Goal: Task Accomplishment & Management: Manage account settings

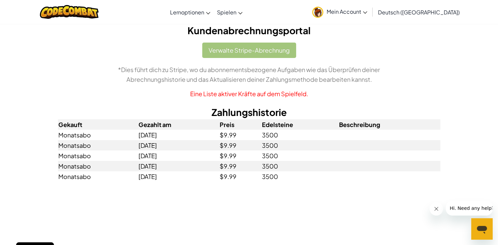
click at [235, 50] on div "Verwalte Stripe-Abrechnung *Dies führt dich zu Stripe, wo du abonnementsbezogen…" at bounding box center [249, 71] width 382 height 56
click at [367, 10] on span "Mein Account" at bounding box center [347, 11] width 41 height 7
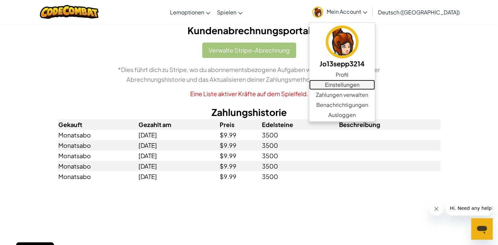
click at [353, 85] on link "Einstellungen" at bounding box center [342, 85] width 66 height 10
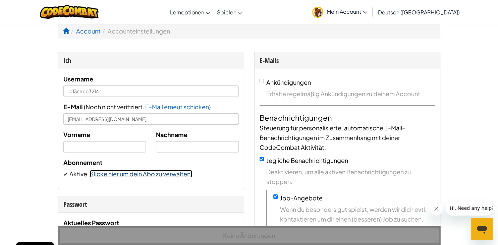
click at [113, 174] on link "Klicke hier um dein Abo zu verwalten." at bounding box center [141, 174] width 102 height 8
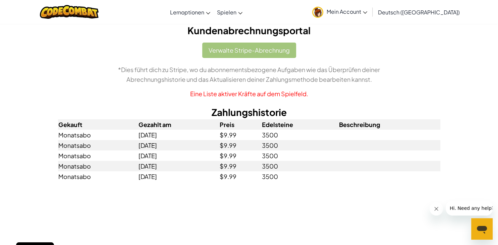
click at [245, 50] on div "Verwalte Stripe-Abrechnung *Dies führt dich zu Stripe, wo du abonnementsbezogen…" at bounding box center [249, 71] width 382 height 56
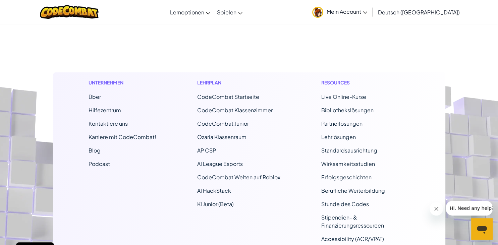
scroll to position [216, 0]
click at [367, 11] on span "Mein Account" at bounding box center [347, 11] width 41 height 7
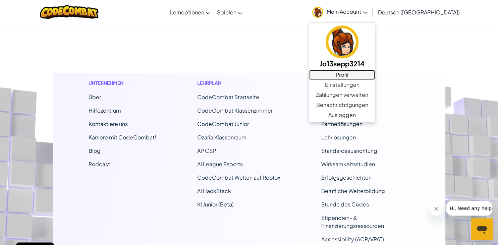
click at [341, 75] on link "Profil" at bounding box center [342, 75] width 66 height 10
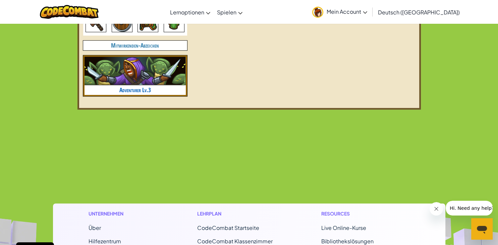
scroll to position [452, 0]
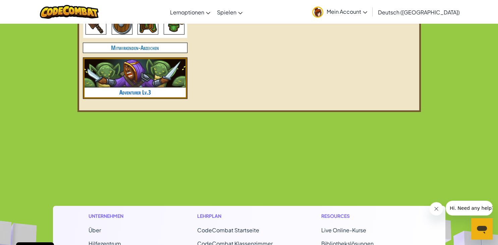
click at [367, 13] on icon at bounding box center [365, 12] width 4 height 2
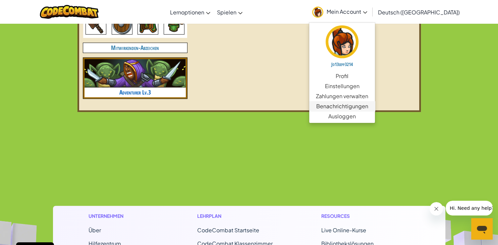
click at [346, 108] on span "Benachrichtigungen" at bounding box center [342, 106] width 52 height 8
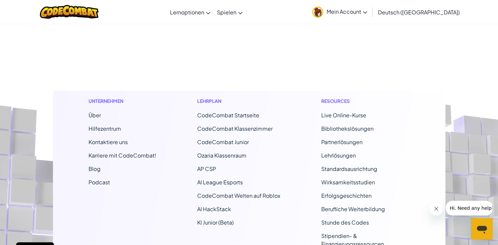
scroll to position [156, 0]
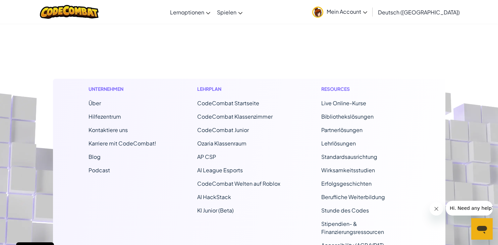
click at [367, 10] on span "Mein Account" at bounding box center [347, 11] width 41 height 7
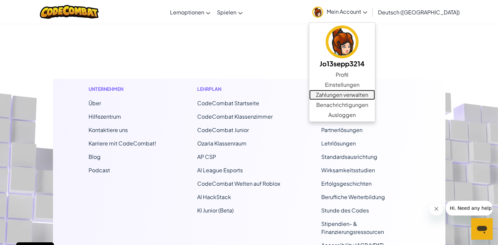
click at [354, 91] on link "Zahlungen verwalten" at bounding box center [342, 95] width 66 height 10
